Goal: Information Seeking & Learning: Understand process/instructions

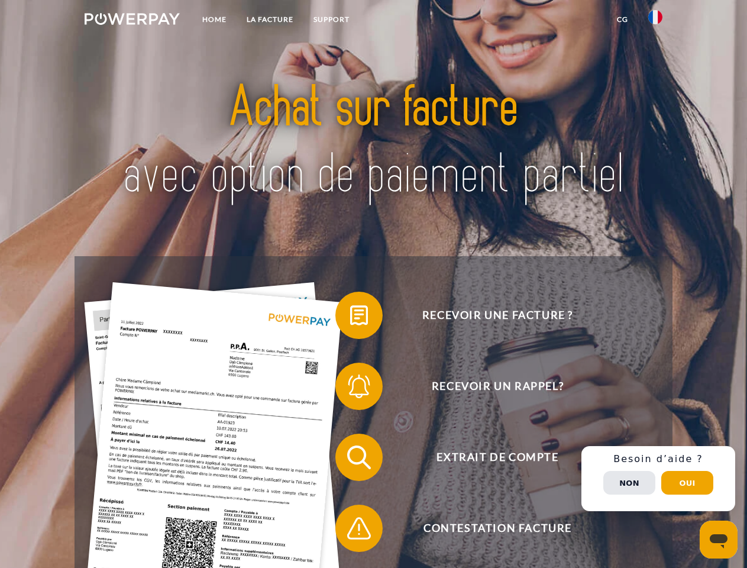
click at [132, 21] on img at bounding box center [132, 19] width 95 height 12
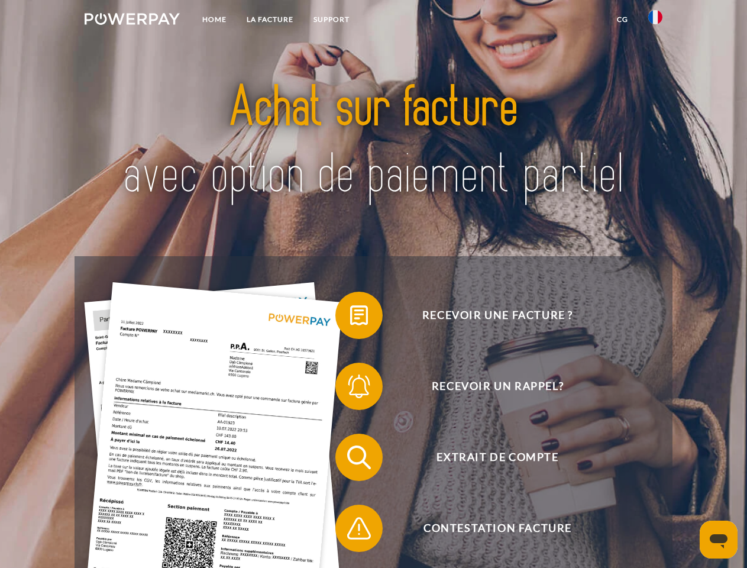
click at [655, 21] on img at bounding box center [655, 17] width 14 height 14
click at [622, 20] on link "CG" at bounding box center [622, 19] width 31 height 21
click at [350, 318] on span at bounding box center [341, 315] width 59 height 59
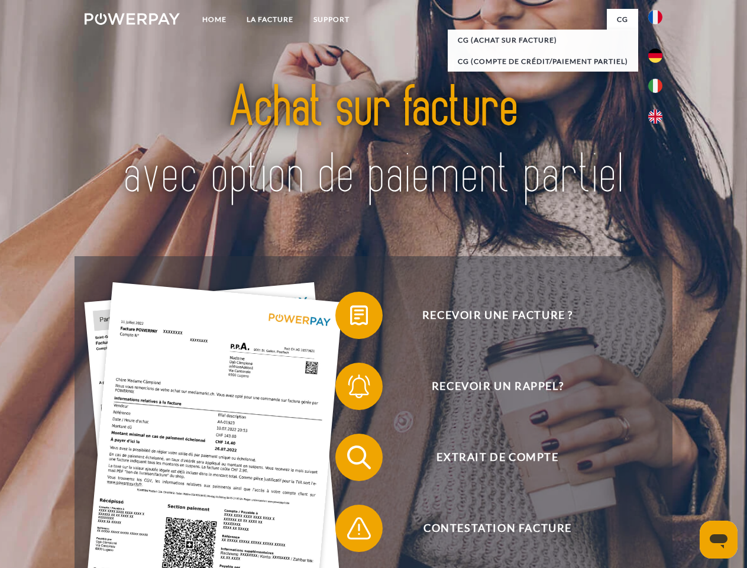
click at [350, 388] on span at bounding box center [341, 386] width 59 height 59
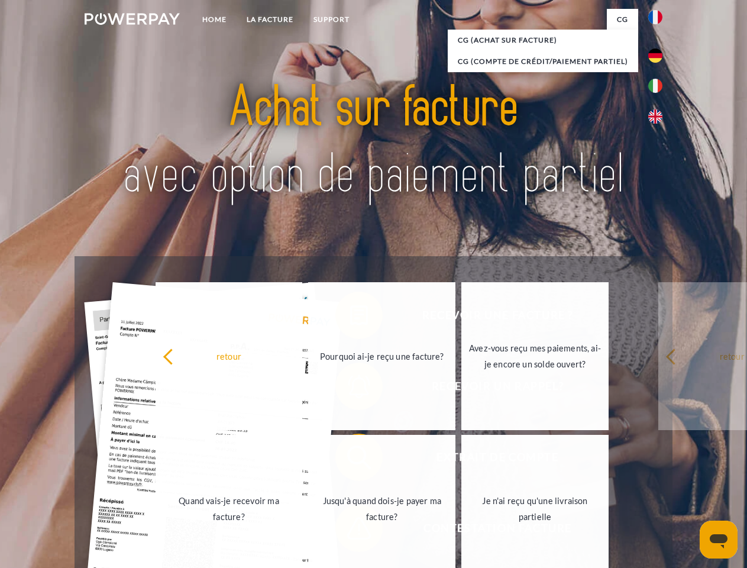
click at [350, 459] on link "Jusqu'à quand dois-je payer ma facture?" at bounding box center [381, 509] width 147 height 148
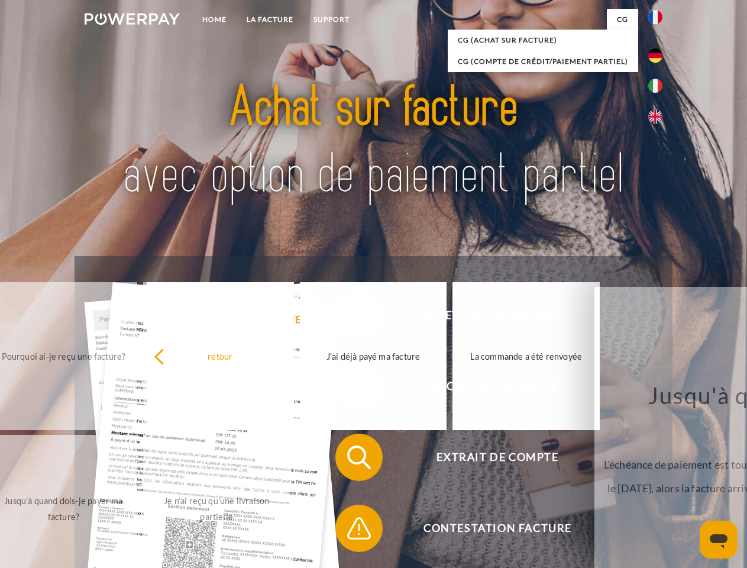
click at [350, 530] on span at bounding box center [341, 527] width 59 height 59
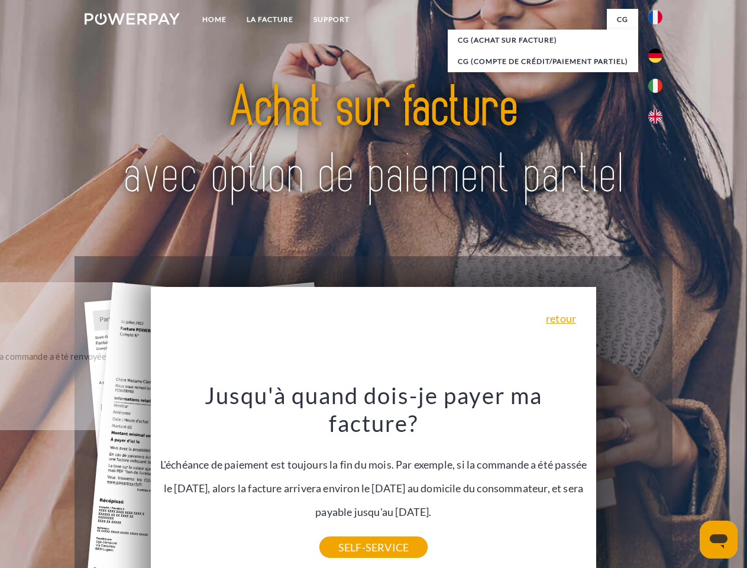
click at [658, 478] on div "Recevoir une facture ? Recevoir un rappel? Extrait de compte retour" at bounding box center [373, 492] width 597 height 473
click at [629, 481] on span "Extrait de compte" at bounding box center [497, 456] width 290 height 47
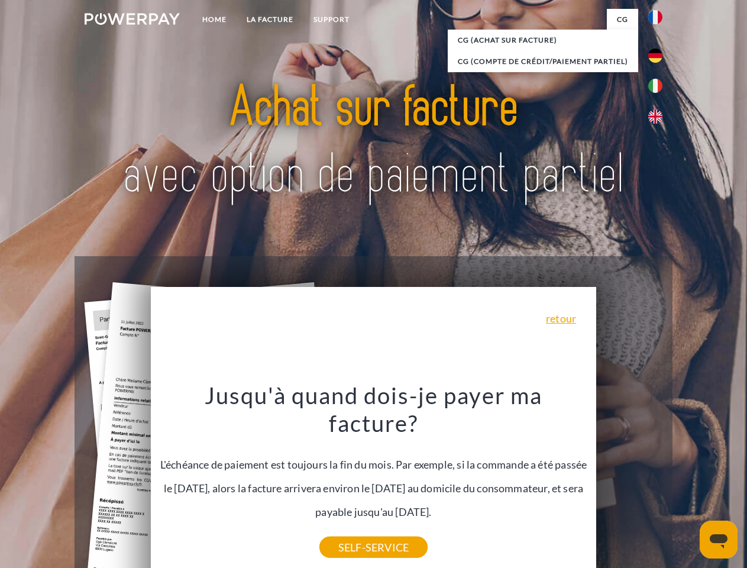
click at [687, 482] on header "Home LA FACTURE Support" at bounding box center [373, 408] width 747 height 817
